Goal: Book appointment/travel/reservation

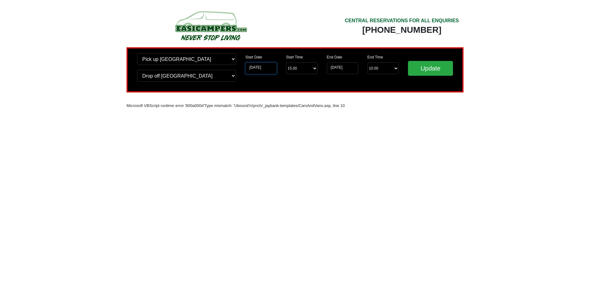
click at [263, 68] on input "[DATE]" at bounding box center [261, 68] width 31 height 12
click at [258, 69] on input "[DATE]" at bounding box center [261, 68] width 31 height 12
drag, startPoint x: 307, startPoint y: 66, endPoint x: 310, endPoint y: 66, distance: 3.4
click at [307, 66] on select "Start Time 15.00 -------- 11.00 am (Saturday & Sunday Only) 12.00 pm (Saturday)…" at bounding box center [301, 68] width 31 height 12
click at [264, 67] on input "[DATE]" at bounding box center [261, 68] width 31 height 12
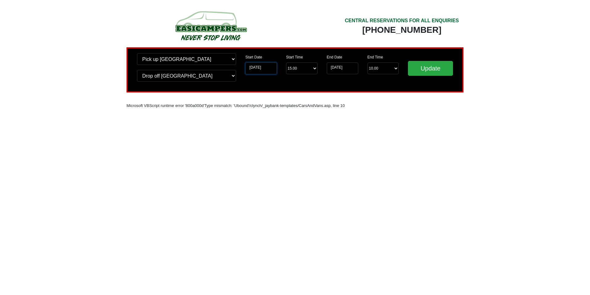
click at [254, 69] on input "[DATE]" at bounding box center [261, 68] width 31 height 12
click at [250, 69] on input "[DATE]" at bounding box center [261, 68] width 31 height 12
click at [250, 55] on label "Start Date" at bounding box center [254, 57] width 17 height 6
click at [250, 62] on input "[DATE]" at bounding box center [261, 68] width 31 height 12
click at [255, 70] on input "[DATE]" at bounding box center [261, 68] width 31 height 12
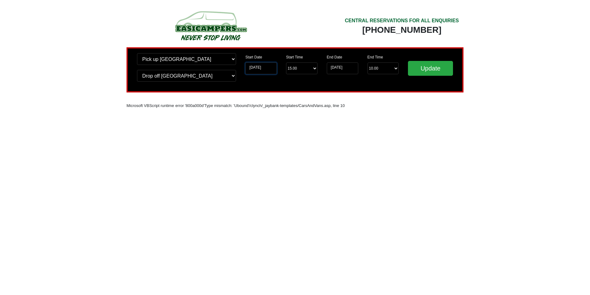
drag, startPoint x: 255, startPoint y: 69, endPoint x: 270, endPoint y: 67, distance: 14.6
click at [270, 67] on input "[DATE]" at bounding box center [261, 68] width 31 height 12
drag, startPoint x: 270, startPoint y: 67, endPoint x: 254, endPoint y: 64, distance: 15.7
click at [254, 64] on input "[DATE]" at bounding box center [261, 68] width 31 height 12
click at [252, 68] on input "[DATE]" at bounding box center [261, 68] width 31 height 12
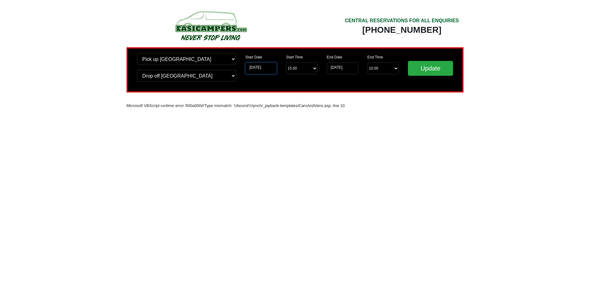
click at [252, 68] on input "[DATE]" at bounding box center [261, 68] width 31 height 12
drag, startPoint x: 252, startPoint y: 68, endPoint x: 262, endPoint y: 66, distance: 10.2
click at [262, 66] on input "[DATE]" at bounding box center [261, 68] width 31 height 12
click at [246, 121] on div "CENTRAL RESERVATIONS FOR ALL ENQUIRIES 00 44 ( 0 ) 1942 778899 Easicampers Book…" at bounding box center [295, 77] width 343 height 104
click at [183, 57] on select "Change pick up location? Pick up Edinburgh Birmingham Airport Blackburn Lancash…" at bounding box center [186, 59] width 99 height 12
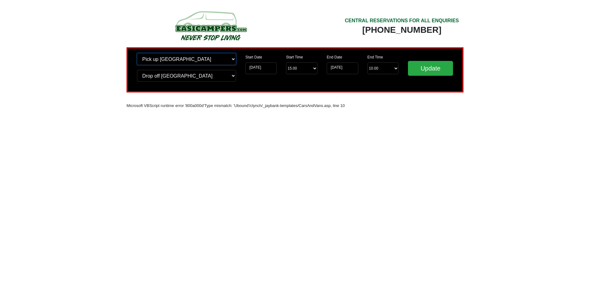
click at [137, 53] on select "Change pick up location? Pick up Edinburgh Birmingham Airport Blackburn Lancash…" at bounding box center [186, 59] width 99 height 12
click at [260, 69] on input "[DATE]" at bounding box center [261, 68] width 31 height 12
click at [426, 69] on input "Update" at bounding box center [430, 68] width 45 height 15
click at [342, 69] on input "[DATE]" at bounding box center [342, 68] width 31 height 12
click at [254, 68] on input "[DATE]" at bounding box center [261, 68] width 31 height 12
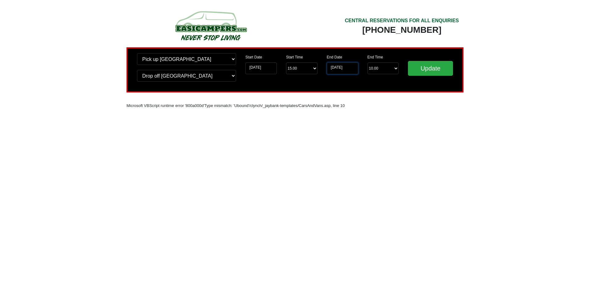
click at [341, 67] on input "[DATE]" at bounding box center [342, 68] width 31 height 12
click at [253, 65] on input "[DATE]" at bounding box center [261, 68] width 31 height 12
